Goal: Task Accomplishment & Management: Manage account settings

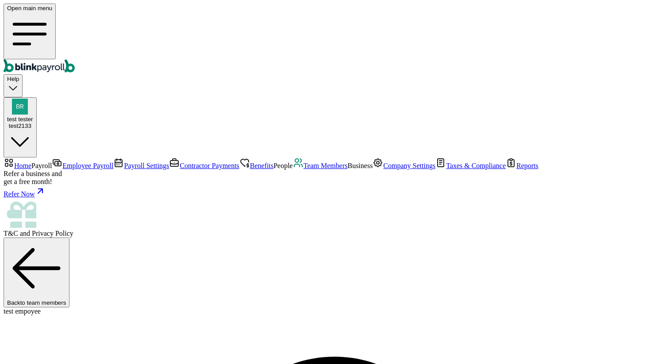
click at [62, 162] on span "Employee Payroll" at bounding box center [87, 166] width 51 height 8
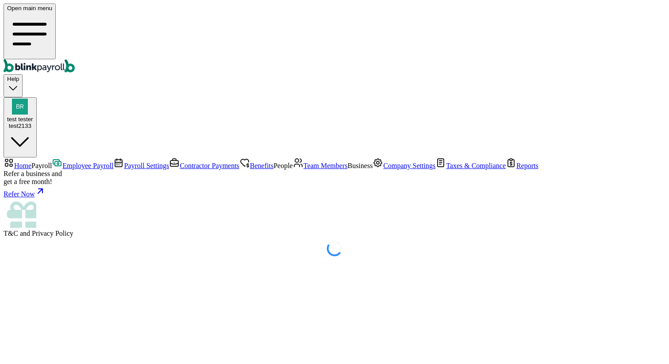
select select "direct_deposit"
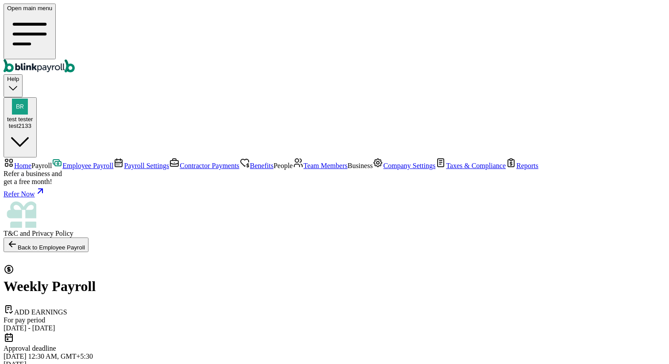
scroll to position [229, 0]
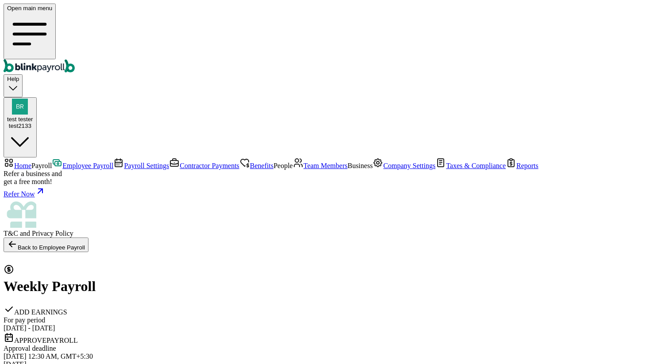
click at [383, 169] on span "Company Settings" at bounding box center [409, 166] width 52 height 8
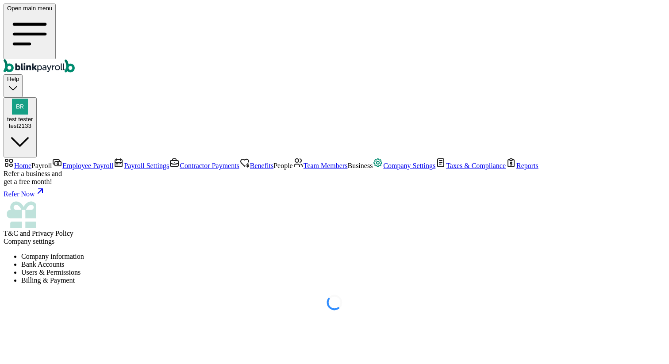
click at [303, 169] on span "Team Members" at bounding box center [325, 166] width 44 height 8
click at [383, 169] on span "Company Settings" at bounding box center [409, 166] width 52 height 8
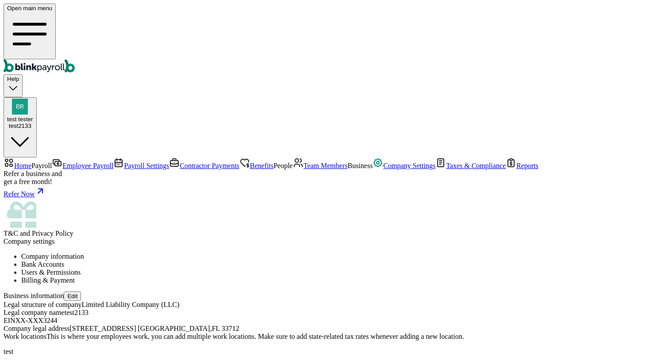
scroll to position [62, 0]
type input "PA"
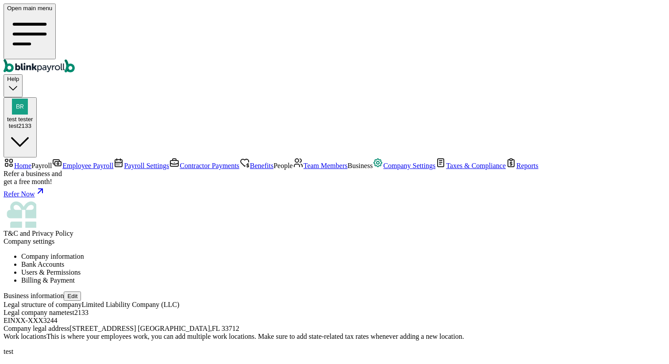
scroll to position [0, 0]
type input "[STREET_ADDRESS]"
type input "[PERSON_NAME]"
type input "PA"
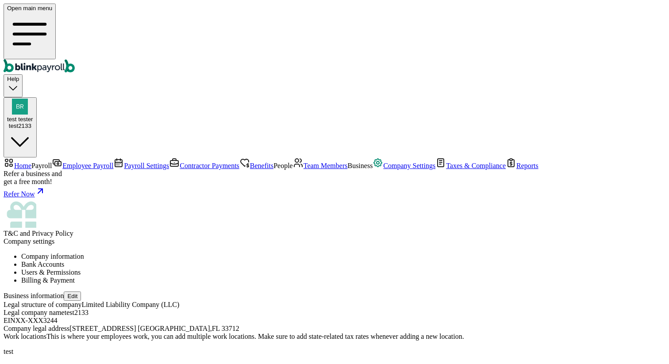
type input "15710"
click at [303, 169] on span "Team Members" at bounding box center [325, 166] width 44 height 8
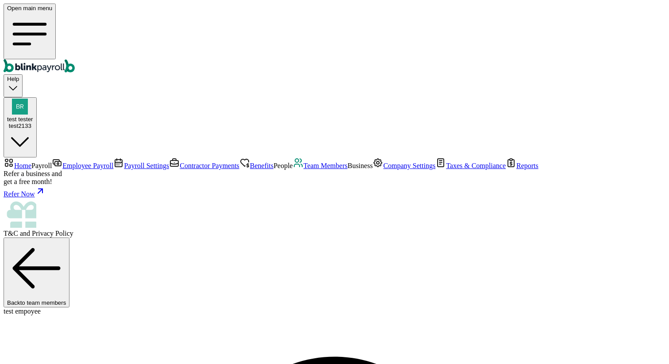
select select "[STREET_ADDRESS]"
select select "3"
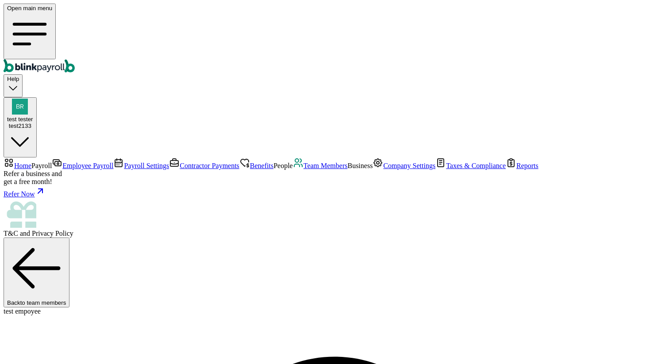
select select "[STREET_ADDRESS]"
click at [62, 162] on span "Employee Payroll" at bounding box center [87, 166] width 51 height 8
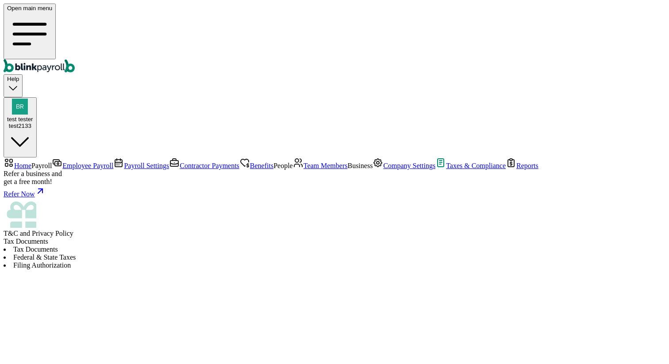
click at [62, 162] on span "Employee Payroll" at bounding box center [87, 166] width 51 height 8
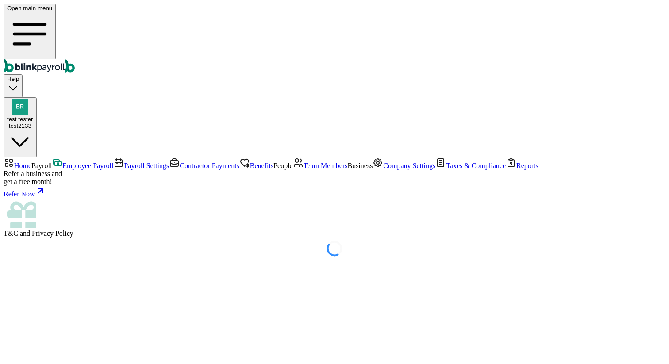
select select "direct_deposit"
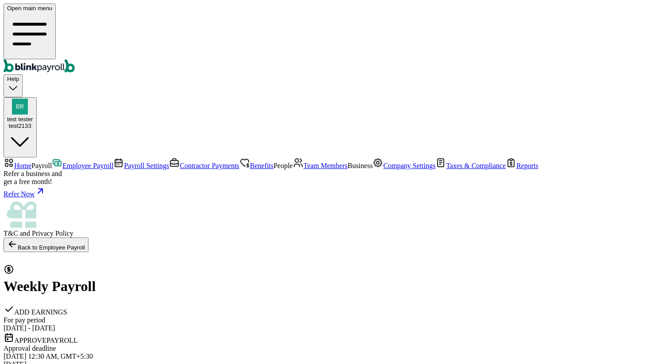
select select "direct_deposit"
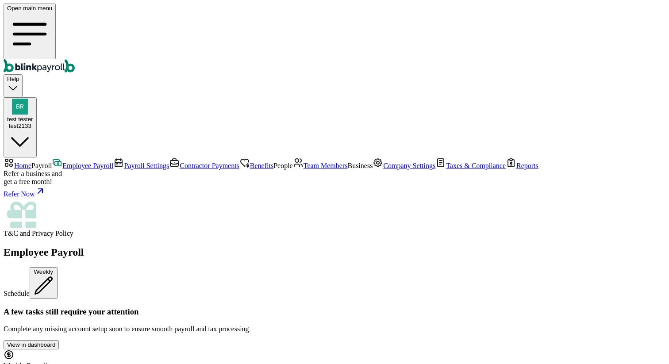
click at [59, 340] on button "View in dashboard" at bounding box center [31, 344] width 55 height 9
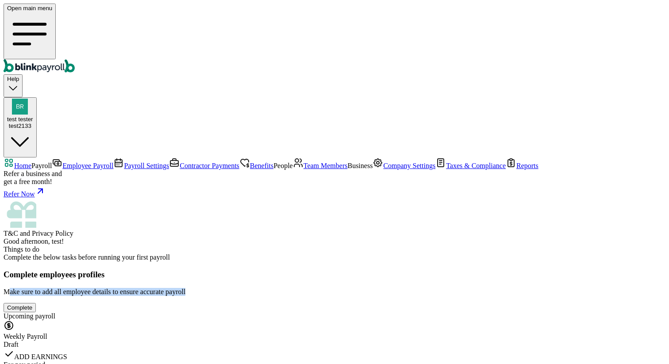
drag, startPoint x: 136, startPoint y: 137, endPoint x: 296, endPoint y: 143, distance: 160.2
click at [296, 270] on div "Complete employees profiles Make sure to add all employee details to ensure acc…" at bounding box center [334, 283] width 661 height 26
click at [32, 304] on div "Complete" at bounding box center [19, 307] width 25 height 7
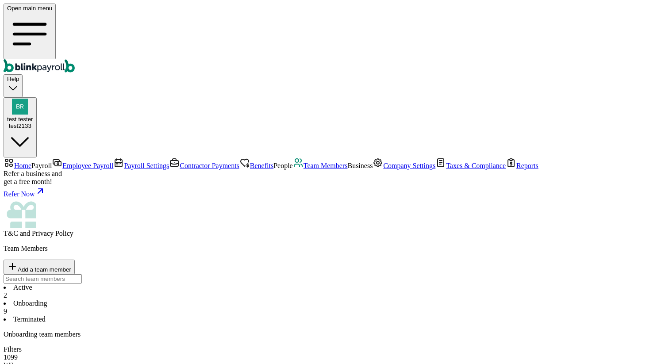
click at [143, 283] on li "Active 2" at bounding box center [334, 291] width 661 height 16
click at [199, 299] on li "Onboarding 9" at bounding box center [334, 307] width 661 height 16
click at [303, 169] on span "Team Members" at bounding box center [325, 166] width 44 height 8
click at [62, 162] on span "Employee Payroll" at bounding box center [87, 166] width 51 height 8
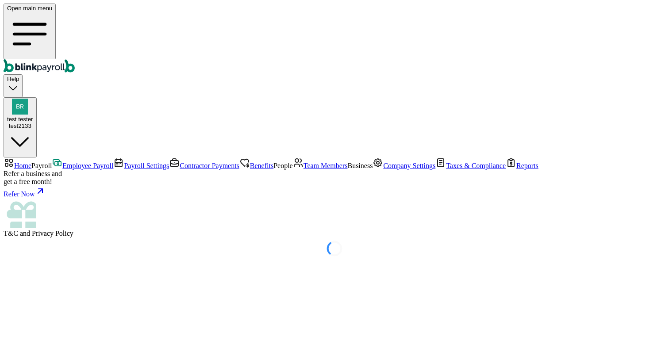
select select "direct_deposit"
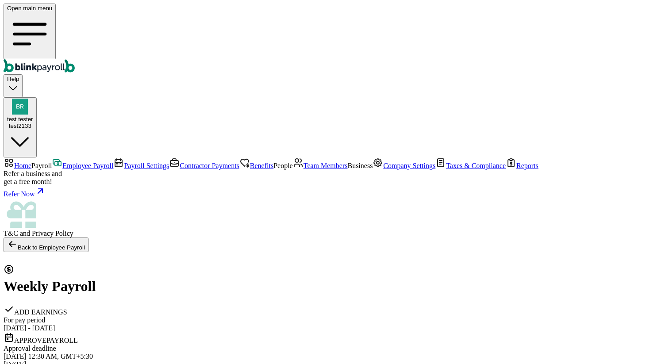
scroll to position [209, 0]
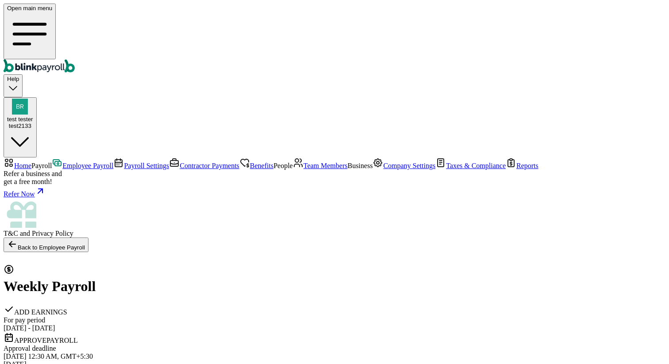
checkbox input "true"
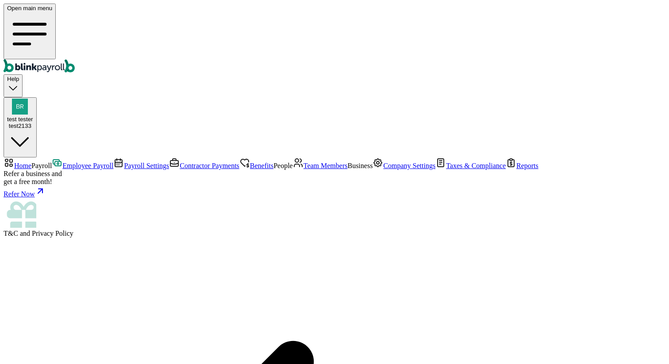
scroll to position [153, 0]
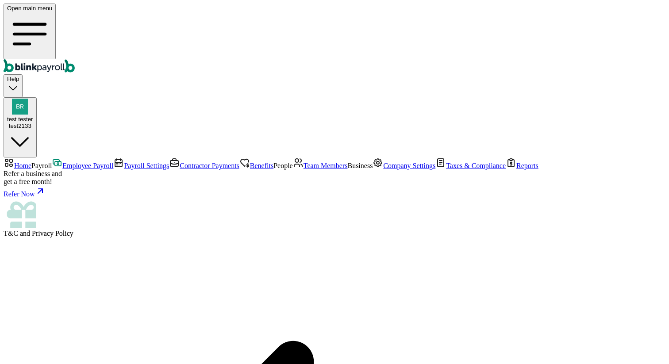
drag, startPoint x: 129, startPoint y: 119, endPoint x: 247, endPoint y: 132, distance: 118.7
drag, startPoint x: 128, startPoint y: 148, endPoint x: 197, endPoint y: 149, distance: 68.5
drag, startPoint x: 128, startPoint y: 120, endPoint x: 189, endPoint y: 150, distance: 67.6
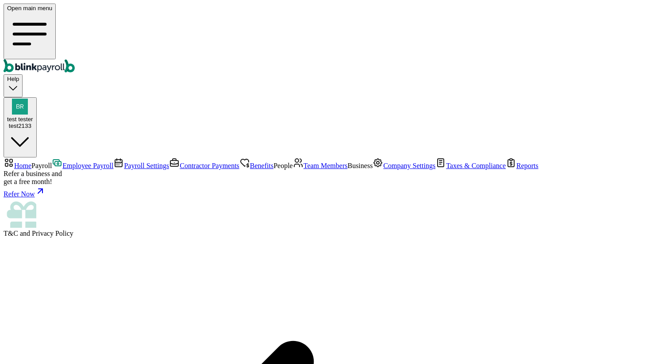
click at [471, 30] on div "Open main menu Help test tester test2133" at bounding box center [334, 81] width 661 height 154
